Goal: Task Accomplishment & Management: Complete application form

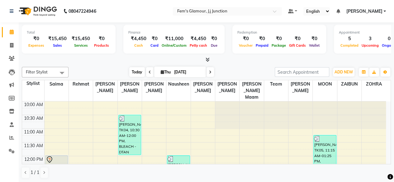
click at [135, 71] on span "Today" at bounding box center [137, 72] width 16 height 10
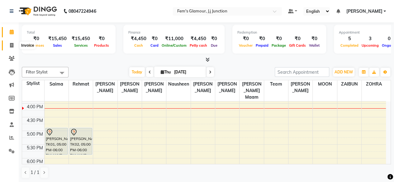
click at [10, 42] on span at bounding box center [11, 45] width 11 height 7
select select "4132"
select select "service"
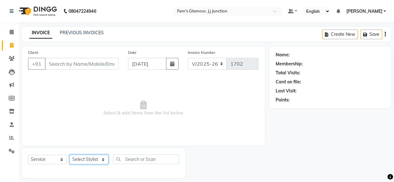
click at [82, 159] on select "Select Stylist fatima maam Imran Qureshi Lara Meraj maam MOON Nagma Nasreen Nau…" at bounding box center [88, 160] width 39 height 10
select select "76868"
click at [69, 155] on select "Select Stylist fatima maam Imran Qureshi Lara Meraj maam MOON Nagma Nasreen Nau…" at bounding box center [88, 160] width 39 height 10
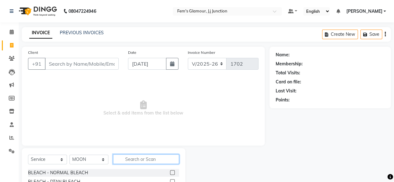
click at [166, 159] on input "text" at bounding box center [146, 160] width 66 height 10
type input "dtan"
click at [173, 174] on label at bounding box center [172, 172] width 5 height 5
click at [173, 174] on input "checkbox" at bounding box center [172, 173] width 4 height 4
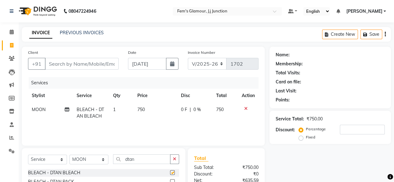
checkbox input "false"
click at [146, 158] on input "dtan" at bounding box center [141, 160] width 57 height 10
type input "d"
type input "basic"
click at [173, 172] on label at bounding box center [172, 172] width 5 height 5
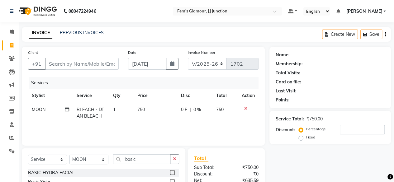
click at [173, 172] on input "checkbox" at bounding box center [172, 173] width 4 height 4
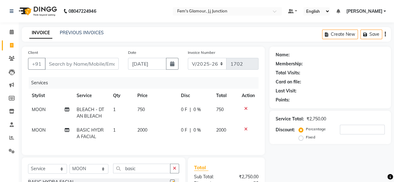
checkbox input "false"
click at [153, 172] on input "basic" at bounding box center [141, 169] width 57 height 10
type input "b"
type input "hair spa"
click at [98, 172] on select "Select Stylist fatima maam Imran Qureshi Lara Meraj maam MOON Nagma Nasreen Nau…" at bounding box center [88, 169] width 39 height 10
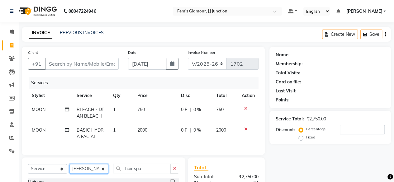
click at [69, 169] on select "Select Stylist fatima maam Imran Qureshi Lara Meraj maam MOON Nagma Nasreen Nau…" at bounding box center [88, 169] width 39 height 10
click at [87, 174] on select "Select Stylist fatima maam Imran Qureshi Lara Meraj maam MOON Nagma Nasreen Nau…" at bounding box center [88, 169] width 39 height 10
select select "76868"
click at [69, 169] on select "Select Stylist fatima maam Imran Qureshi Lara Meraj maam MOON Nagma Nasreen Nau…" at bounding box center [88, 169] width 39 height 10
click at [141, 110] on span "750" at bounding box center [140, 110] width 7 height 6
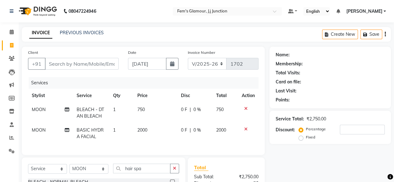
select select "76868"
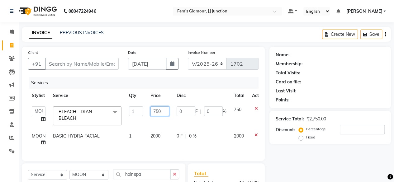
click at [157, 111] on input "750" at bounding box center [159, 112] width 19 height 10
click at [164, 110] on input "50" at bounding box center [159, 112] width 19 height 10
type input "500"
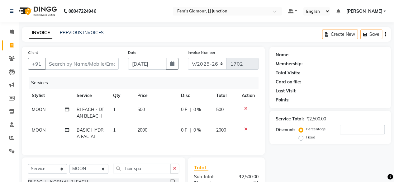
click at [208, 131] on td "0 F | 0 %" at bounding box center [194, 133] width 35 height 21
select select "76868"
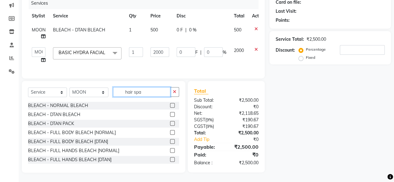
click at [157, 92] on input "hair spa" at bounding box center [141, 92] width 57 height 10
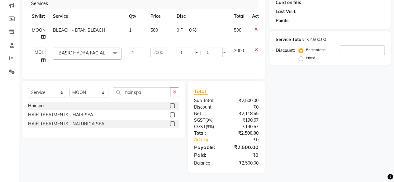
click at [171, 106] on label at bounding box center [172, 105] width 5 height 5
click at [171, 106] on input "checkbox" at bounding box center [172, 106] width 4 height 4
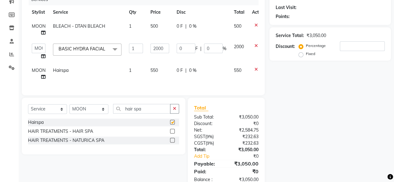
checkbox input "false"
click at [155, 70] on span "550" at bounding box center [153, 71] width 7 height 6
select select "76868"
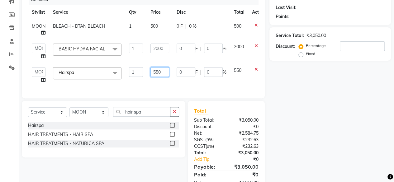
click at [156, 70] on input "550" at bounding box center [159, 72] width 19 height 10
type input "750"
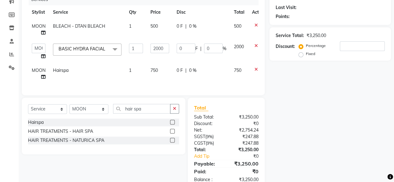
click at [185, 81] on td "0 F | 0 %" at bounding box center [201, 74] width 57 height 21
select select "76868"
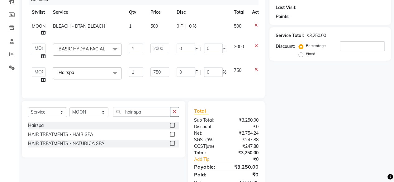
click at [306, 55] on label "Fixed" at bounding box center [310, 54] width 9 height 6
click at [300, 55] on input "Fixed" at bounding box center [302, 54] width 4 height 4
radio input "true"
click at [348, 44] on input "number" at bounding box center [362, 46] width 45 height 10
type input "7"
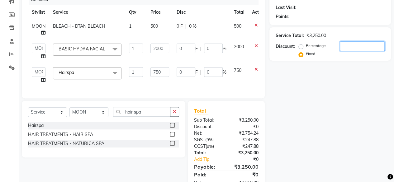
type input "4.31"
type input "0.22"
type input "1.62"
type input "0.22"
type input "75"
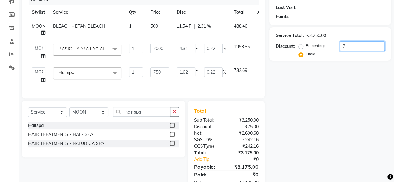
type input "46.15"
type input "2.31"
type input "17.31"
type input "2.31"
type input "750"
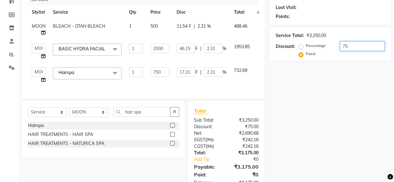
type input "461.54"
type input "23.08"
type input "173.08"
type input "23.08"
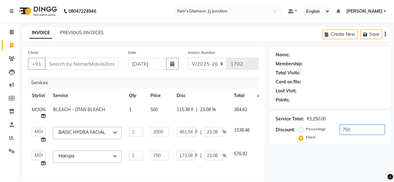
type input "750"
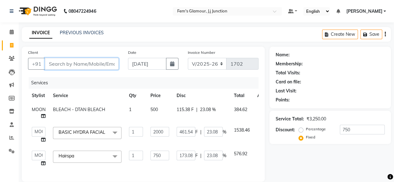
click at [80, 64] on input "Client" at bounding box center [82, 64] width 74 height 12
type input "d"
radio input "true"
type input "0"
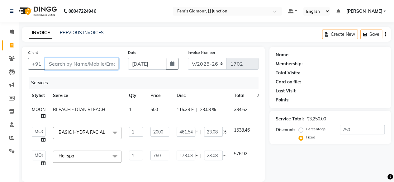
type input "0"
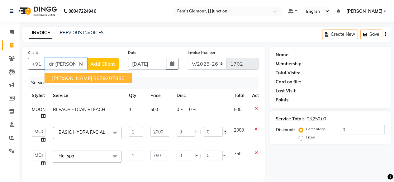
click at [88, 78] on span "[PERSON_NAME]" at bounding box center [72, 78] width 40 height 6
type input "8879207885"
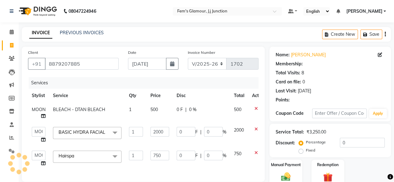
type input "200"
type input "10"
type input "75"
type input "10"
select select "1: Object"
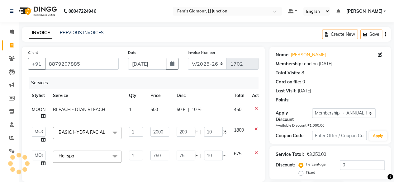
type input "10"
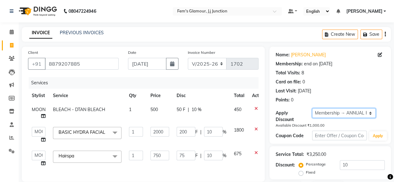
click at [337, 112] on select "Select Membership → ANNUAL POINT" at bounding box center [344, 113] width 64 height 10
select select "0:"
click at [312, 108] on select "Select Membership → ANNUAL POINT" at bounding box center [344, 113] width 64 height 10
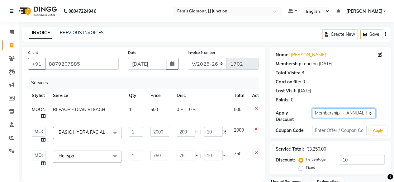
type input "0"
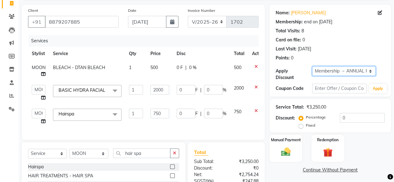
scroll to position [39, 0]
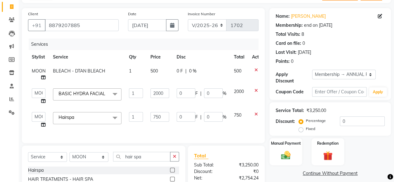
click at [306, 128] on label "Fixed" at bounding box center [310, 129] width 9 height 6
click at [300, 128] on input "Fixed" at bounding box center [302, 129] width 4 height 4
radio input "true"
click at [341, 119] on input "0" at bounding box center [362, 122] width 45 height 10
type input "70"
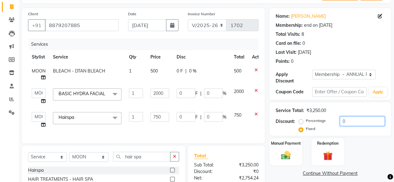
type input "43.08"
type input "2.15"
type input "16.15"
type input "2.15"
type input "750"
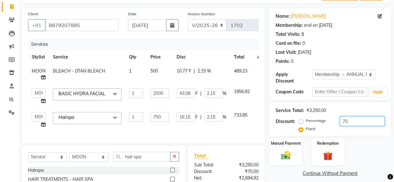
type input "461.54"
type input "23.08"
type input "173.08"
type input "23.08"
type input "750"
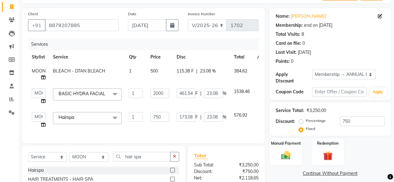
click at [359, 150] on div "Manual Payment Redemption" at bounding box center [330, 151] width 131 height 27
click at [276, 165] on div "Manual Payment" at bounding box center [286, 152] width 34 height 28
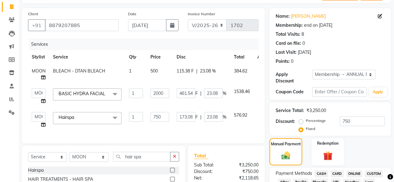
scroll to position [148, 0]
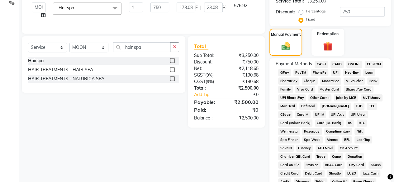
click at [322, 65] on span "CASH" at bounding box center [321, 64] width 13 height 7
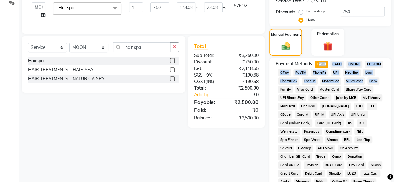
drag, startPoint x: 322, startPoint y: 65, endPoint x: 398, endPoint y: 85, distance: 78.7
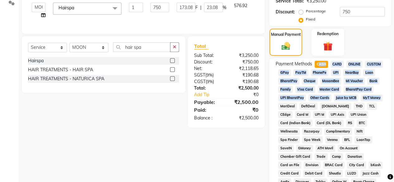
click at [393, 91] on div "Name: Dr Sadaf Khan Membership: end on 24-05-2026 Total Visits: 8 Card on file:…" at bounding box center [332, 128] width 126 height 461
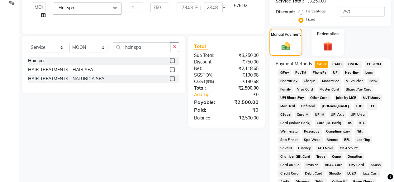
scroll to position [328, 0]
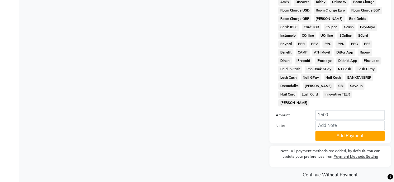
click at [342, 124] on div "Note:" at bounding box center [330, 126] width 118 height 11
click at [343, 131] on button "Add Payment" at bounding box center [349, 136] width 69 height 10
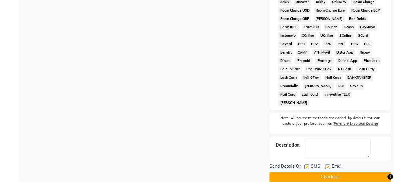
click at [354, 172] on button "Checkout" at bounding box center [329, 177] width 121 height 10
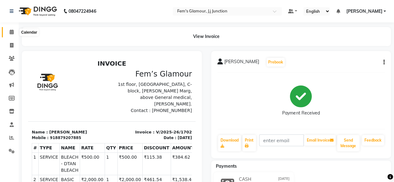
click at [10, 31] on icon at bounding box center [12, 32] width 4 height 5
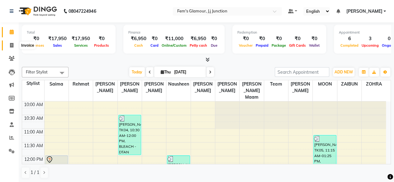
click at [11, 43] on icon at bounding box center [11, 45] width 3 height 5
select select "4132"
select select "service"
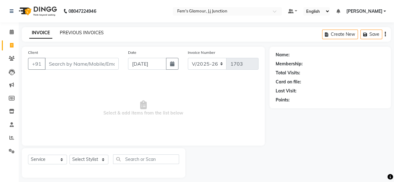
click at [92, 33] on link "PREVIOUS INVOICES" at bounding box center [82, 33] width 44 height 6
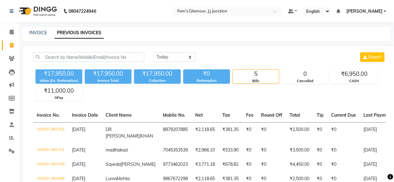
scroll to position [62, 0]
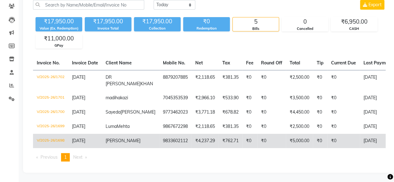
click at [219, 134] on td "₹762.71" at bounding box center [231, 141] width 24 height 14
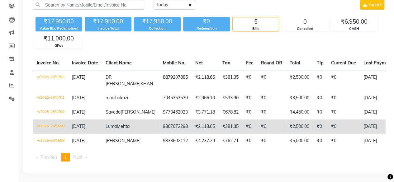
click at [159, 124] on td "9867672298" at bounding box center [175, 127] width 32 height 14
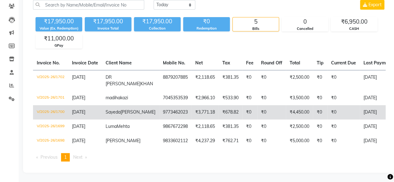
click at [159, 105] on td "9773462023" at bounding box center [175, 112] width 32 height 14
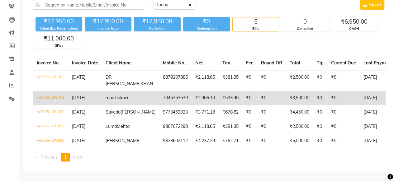
click at [192, 91] on td "₹2,966.10" at bounding box center [205, 98] width 27 height 14
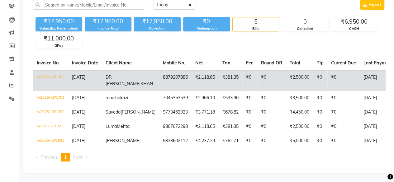
click at [107, 74] on span "DR SADAF" at bounding box center [123, 80] width 35 height 12
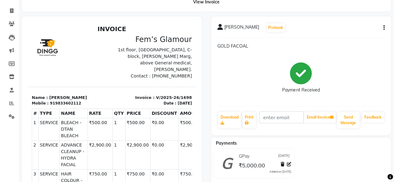
scroll to position [34, 0]
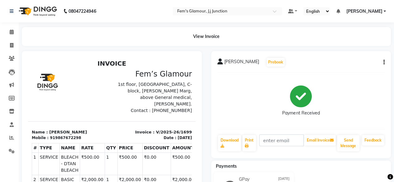
scroll to position [124, 0]
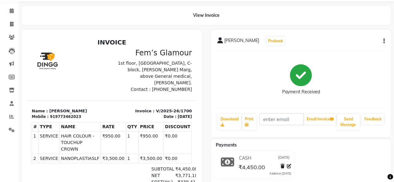
scroll to position [22, 0]
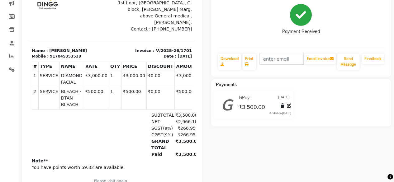
scroll to position [89, 0]
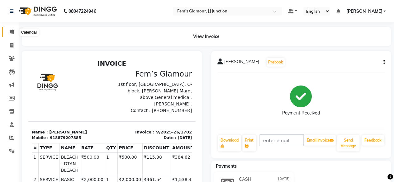
click at [12, 31] on icon at bounding box center [12, 32] width 4 height 5
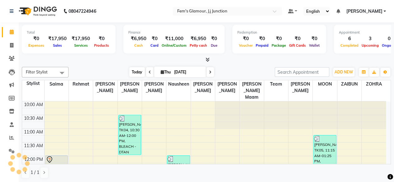
click at [137, 70] on span "Today" at bounding box center [137, 72] width 16 height 10
